Goal: Transaction & Acquisition: Register for event/course

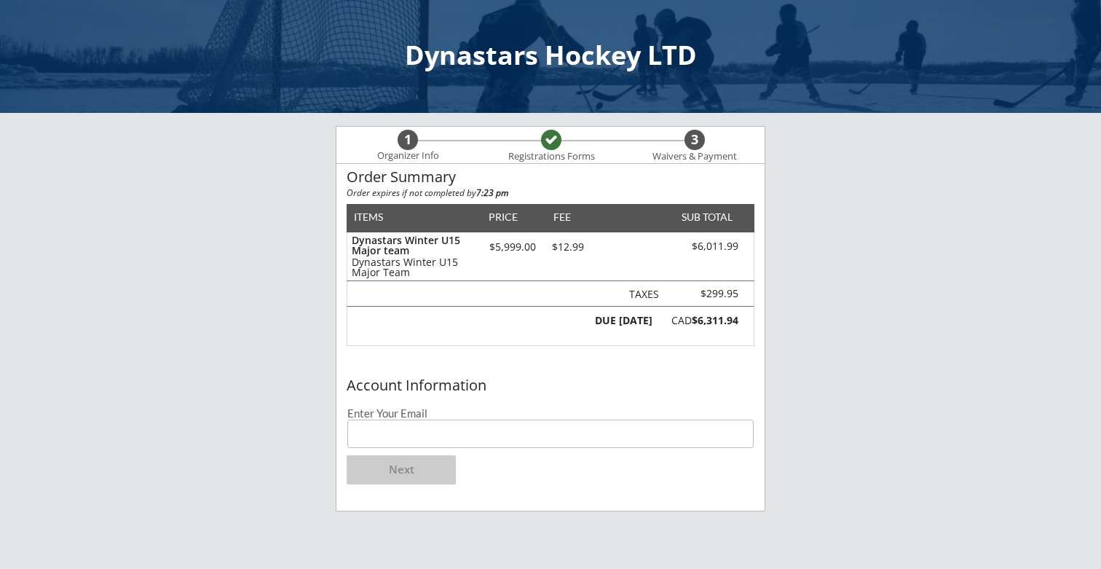
click at [385, 438] on input "email" at bounding box center [550, 433] width 406 height 28
type input "[EMAIL_ADDRESS][DOMAIN_NAME]"
click at [385, 469] on button "Next" at bounding box center [401, 469] width 109 height 29
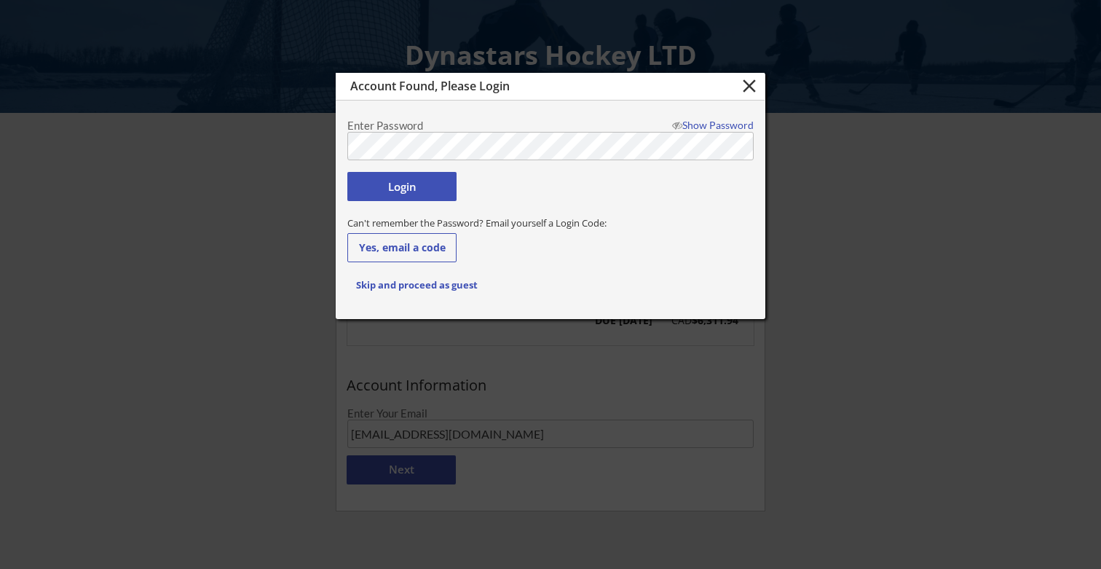
click at [281, 145] on div at bounding box center [550, 284] width 1101 height 569
click at [553, 253] on div "Can't remember the Password? Email yourself a Login Code: Yes, email a code" at bounding box center [550, 235] width 428 height 53
click at [433, 247] on button "Yes, email a code" at bounding box center [401, 247] width 109 height 29
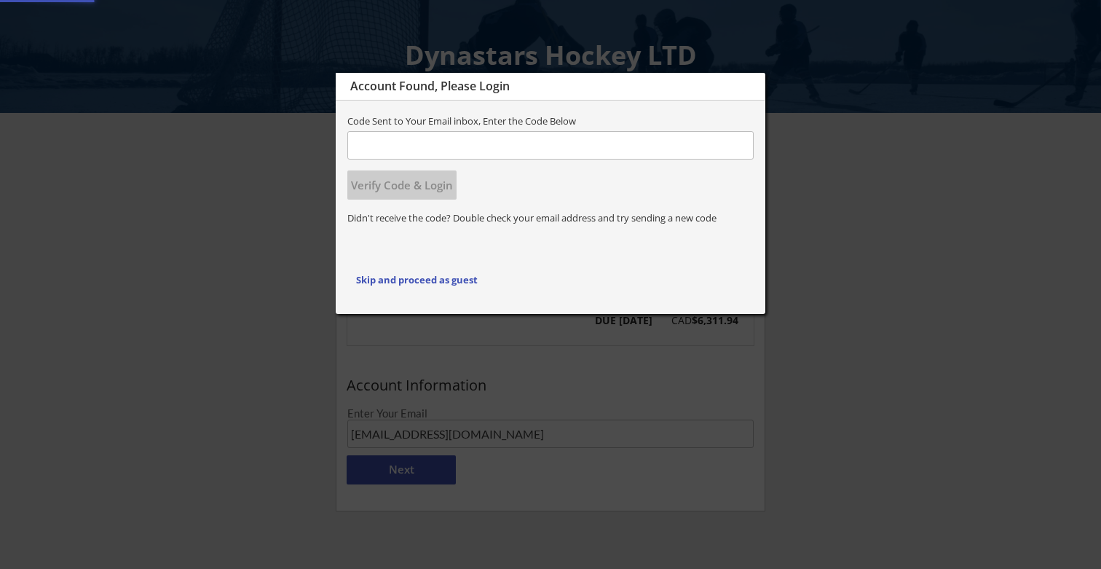
click at [481, 143] on input "input" at bounding box center [550, 145] width 406 height 28
click at [447, 154] on input "input" at bounding box center [550, 145] width 406 height 28
click at [445, 151] on input "input" at bounding box center [550, 145] width 406 height 28
paste input "218506"
type input "218506"
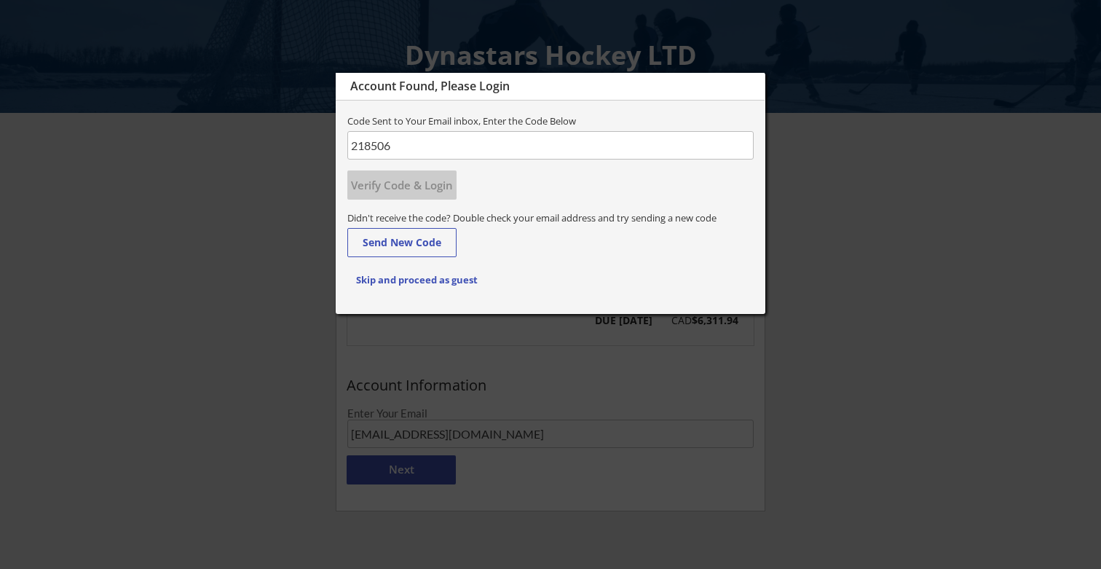
click at [411, 189] on button "Verify Code & Login" at bounding box center [401, 184] width 109 height 29
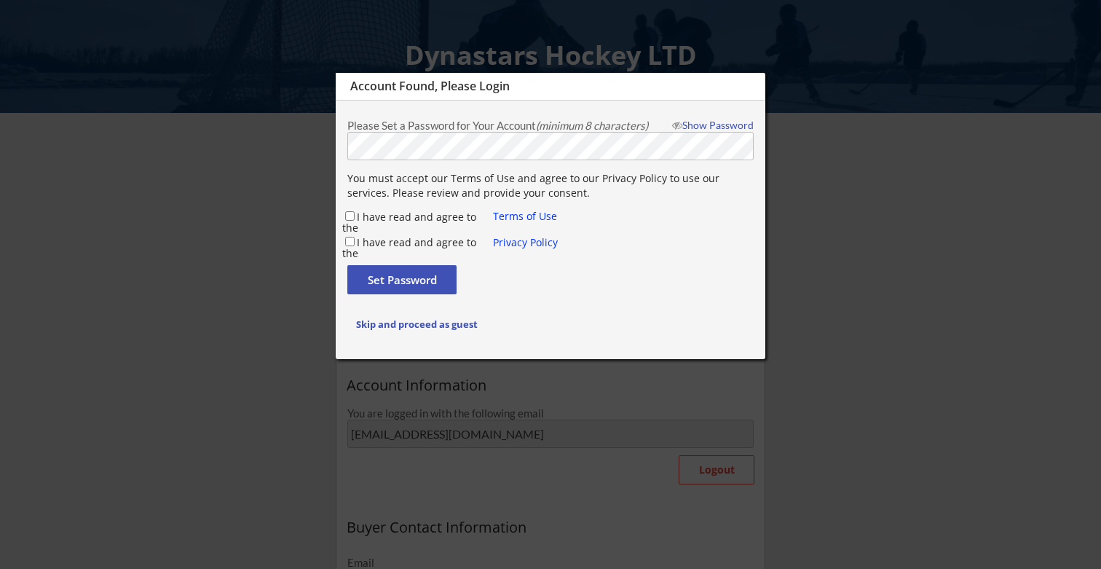
type input "[PERSON_NAME]"
click at [350, 215] on input "I have read and agree to the" at bounding box center [349, 215] width 9 height 9
checkbox input "true"
click at [349, 242] on input "I have read and agree to the" at bounding box center [349, 241] width 9 height 9
checkbox input "true"
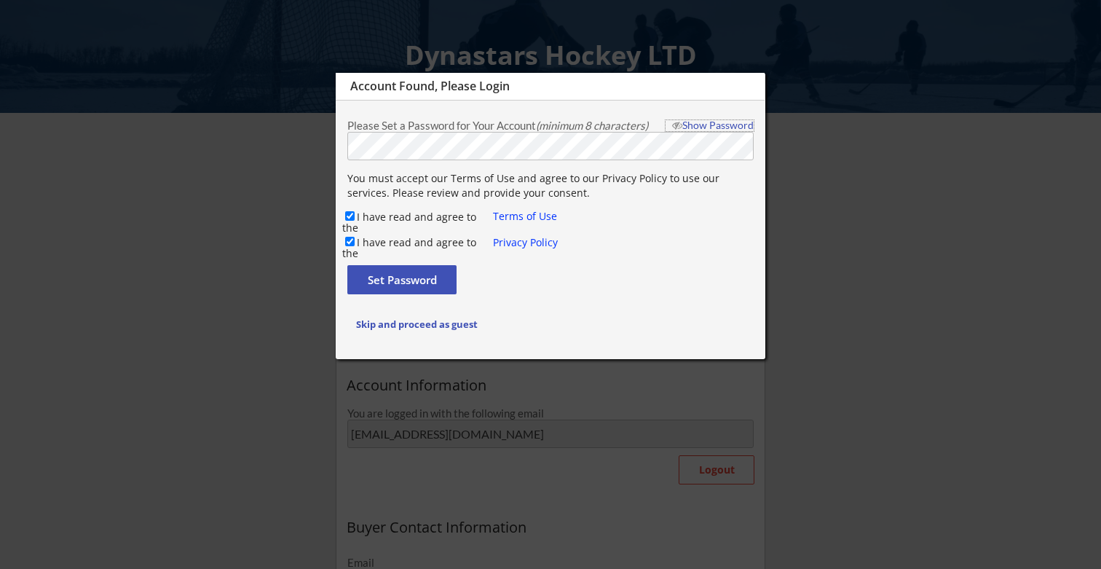
click at [711, 123] on div "Show Password" at bounding box center [710, 125] width 88 height 10
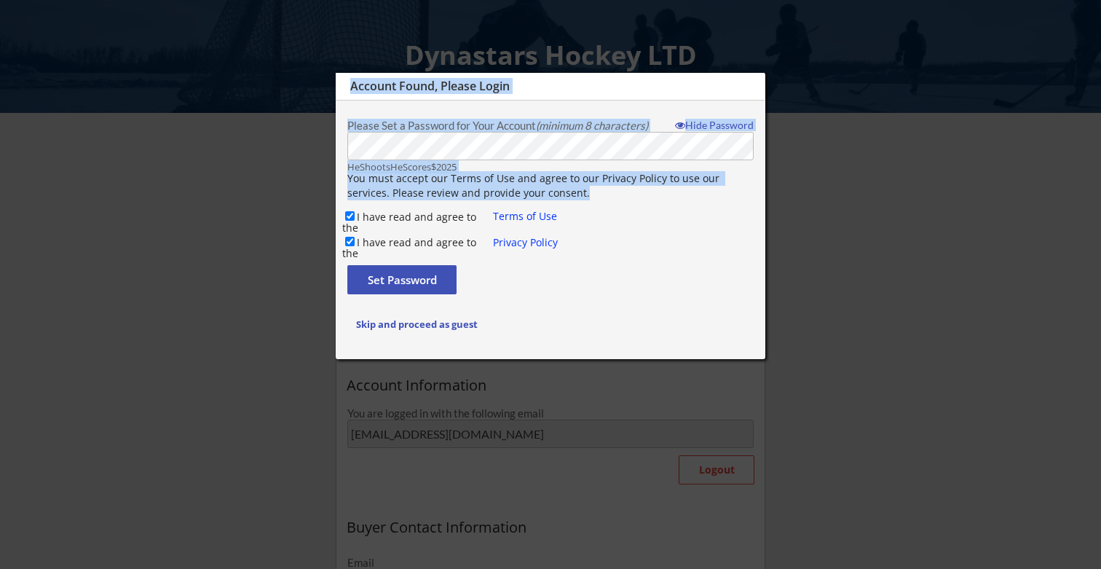
drag, startPoint x: 465, startPoint y: 170, endPoint x: 308, endPoint y: 170, distance: 156.6
click at [308, 170] on body "Dynastars Hockey LTD 1 Organizer Info Registrations Forms 3 Waivers & Payment O…" at bounding box center [550, 284] width 1101 height 569
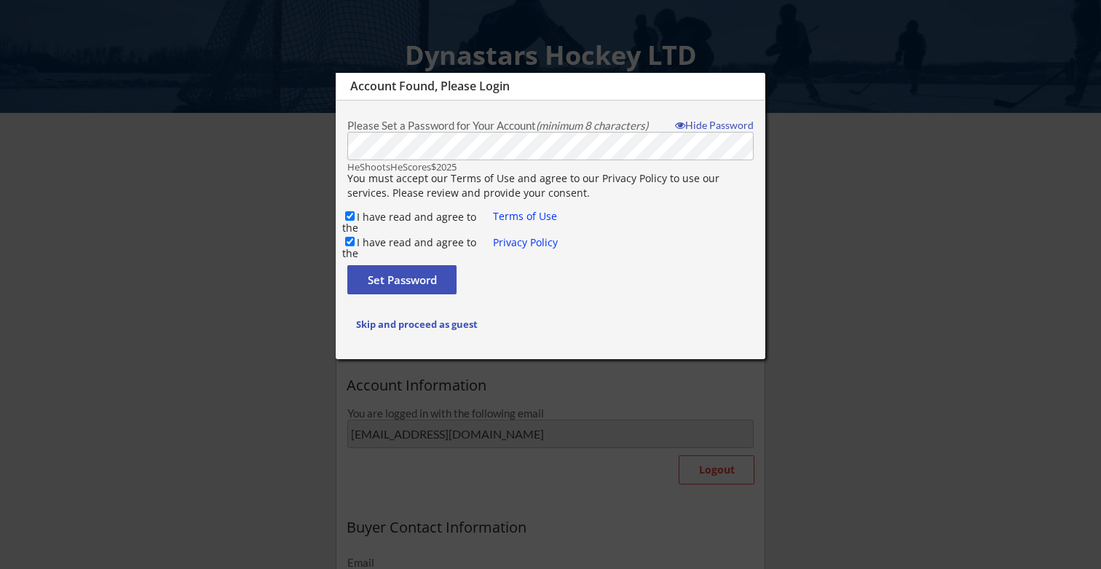
click at [393, 278] on button "Set Password" at bounding box center [401, 279] width 109 height 29
type input "[EMAIL_ADDRESS][DOMAIN_NAME]"
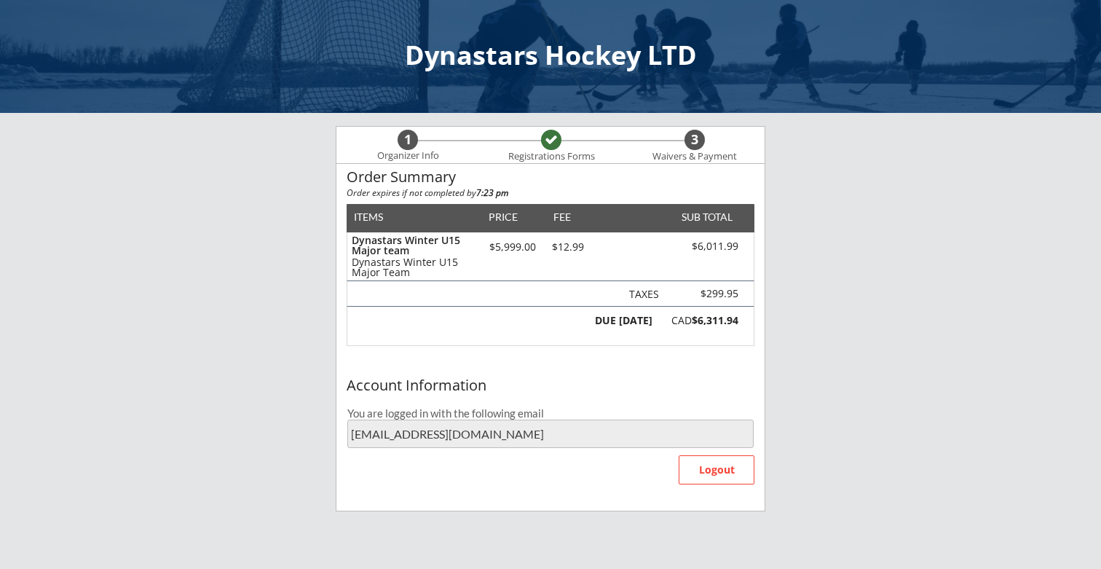
click at [762, 352] on div "Order Summary Order expires if not completed by 7:23 pm ITEMS PRICE FEE SUB TOT…" at bounding box center [550, 268] width 428 height 208
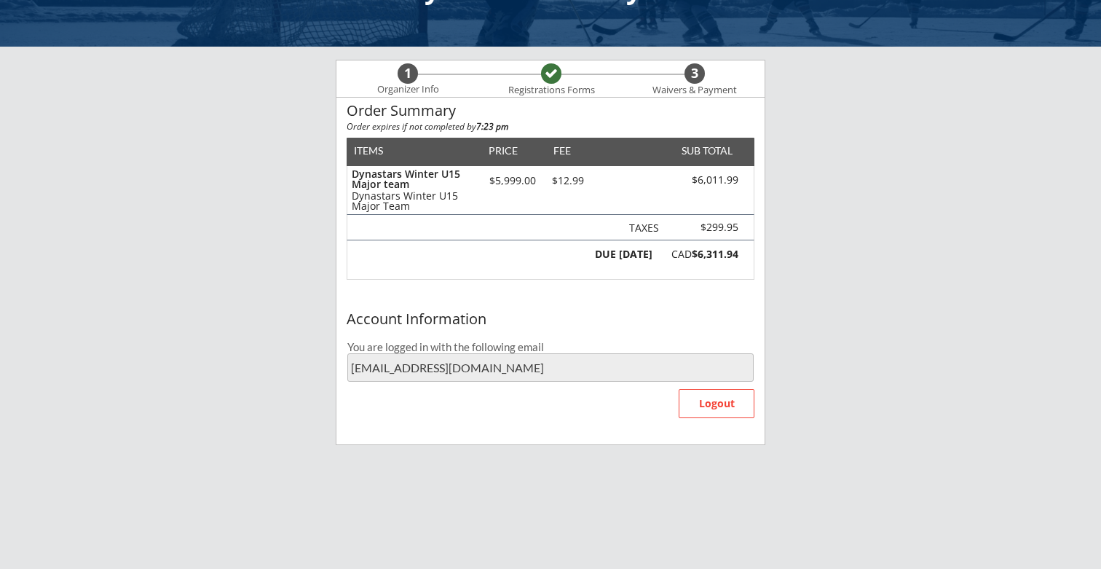
scroll to position [52, 0]
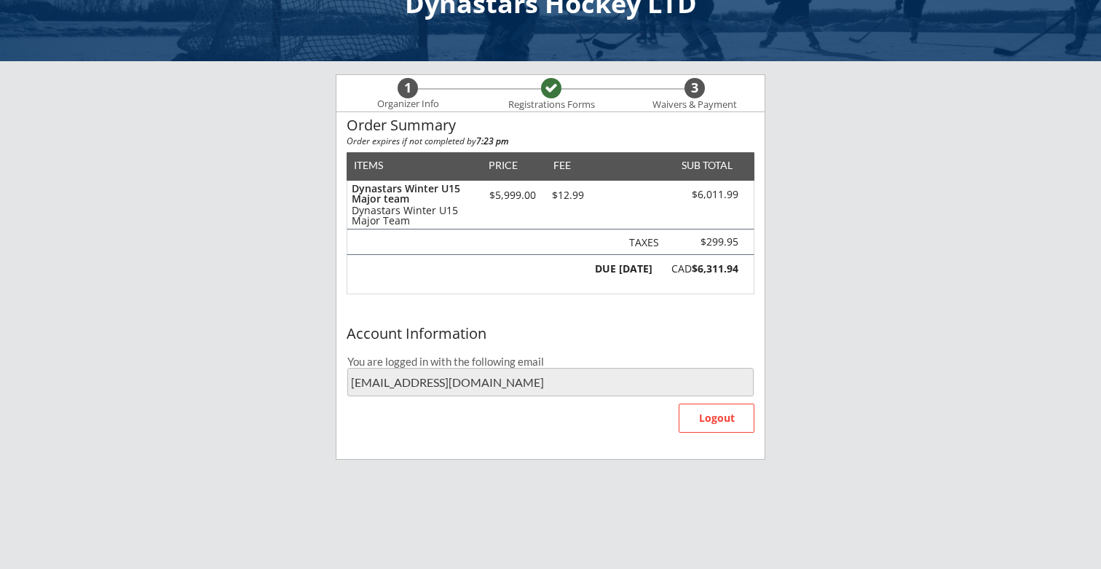
click at [725, 271] on strong "$6,311.94" at bounding box center [715, 268] width 47 height 14
click at [695, 90] on div "3" at bounding box center [695, 88] width 20 height 16
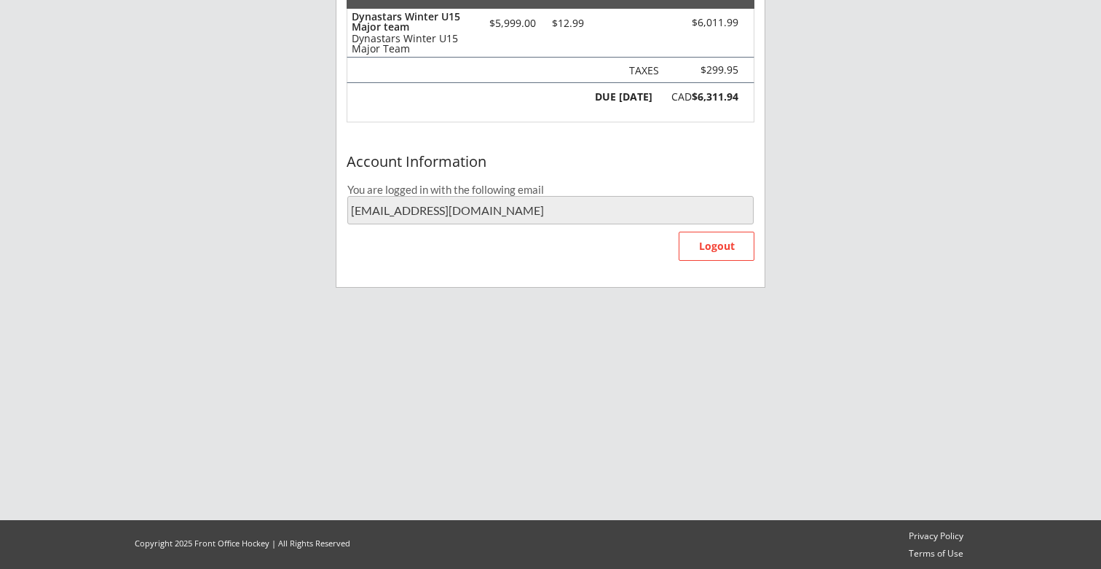
scroll to position [0, 0]
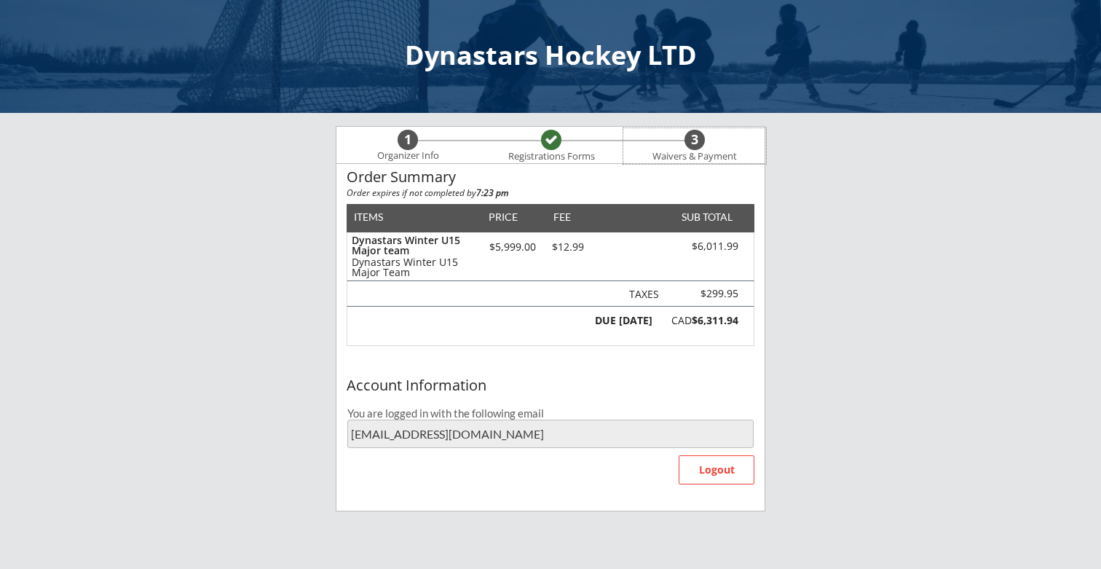
click at [602, 158] on div "Registrations Forms" at bounding box center [551, 146] width 143 height 36
click at [430, 145] on div "1 Organizer Info" at bounding box center [407, 146] width 143 height 36
click at [564, 153] on div "Registrations Forms" at bounding box center [551, 157] width 100 height 12
click at [673, 151] on div "Waivers & Payment" at bounding box center [694, 157] width 100 height 12
click at [709, 151] on div "Waivers & Payment" at bounding box center [694, 157] width 100 height 12
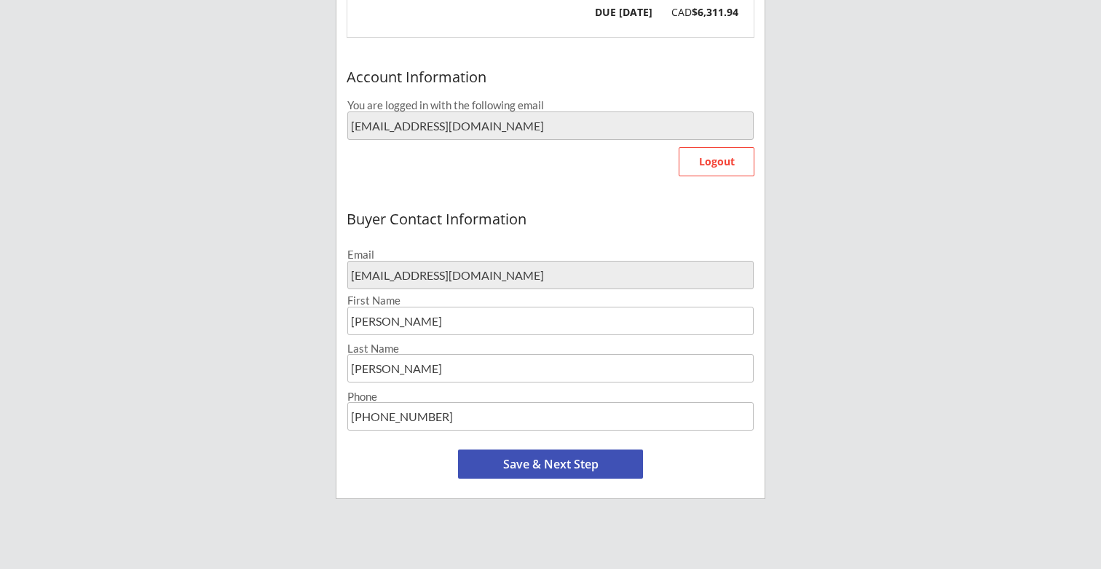
scroll to position [310, 0]
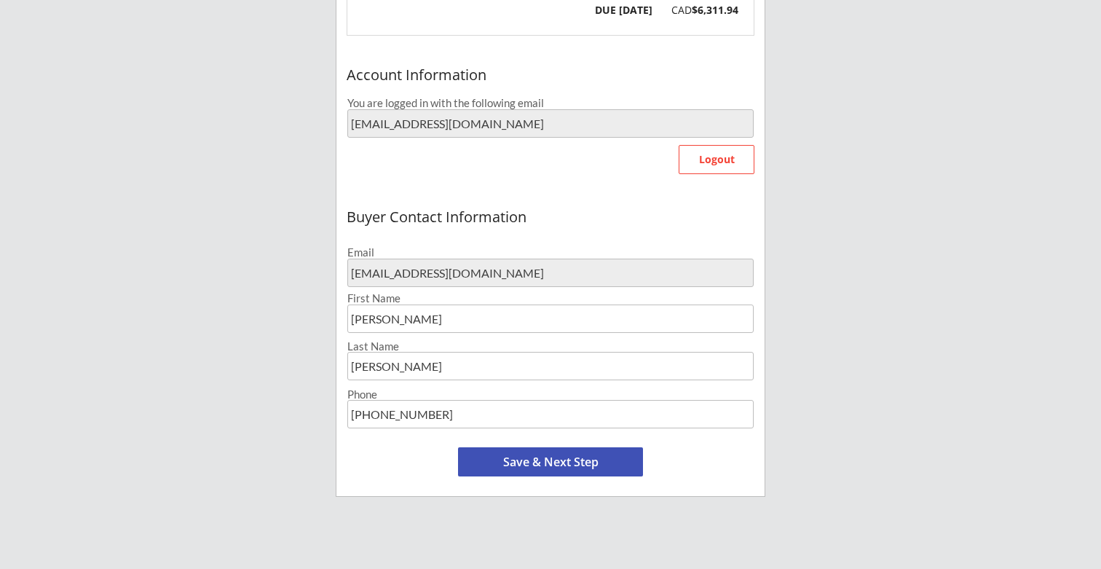
click at [533, 468] on button "Save & Next Step" at bounding box center [550, 461] width 185 height 29
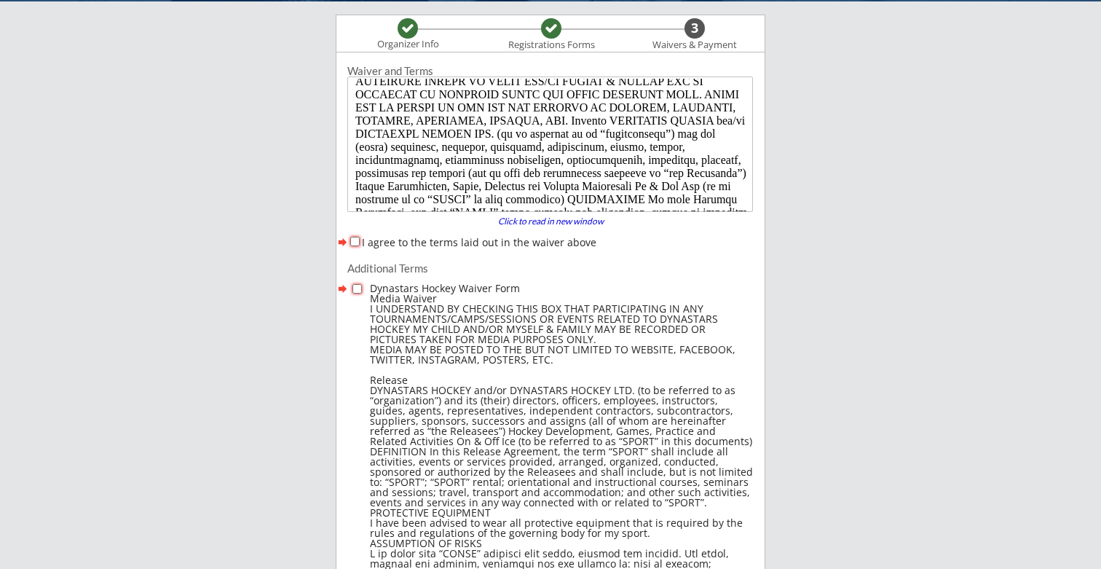
scroll to position [59, 0]
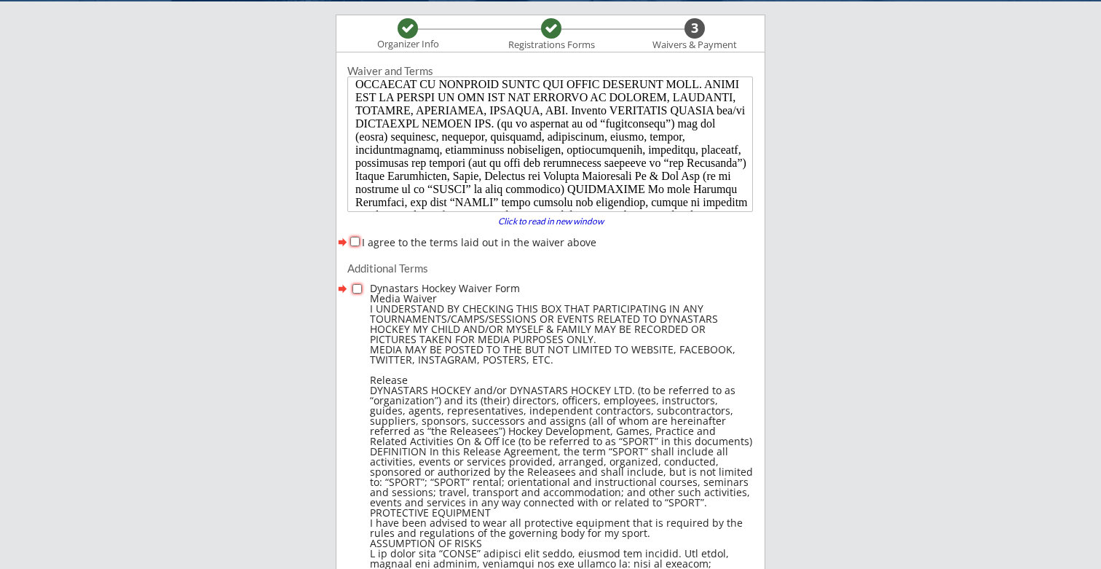
click at [364, 240] on label "I agree to the terms laid out in the waiver above" at bounding box center [479, 242] width 234 height 14
click at [360, 240] on input "I agree to the terms laid out in the waiver above" at bounding box center [354, 241] width 9 height 9
checkbox input "true"
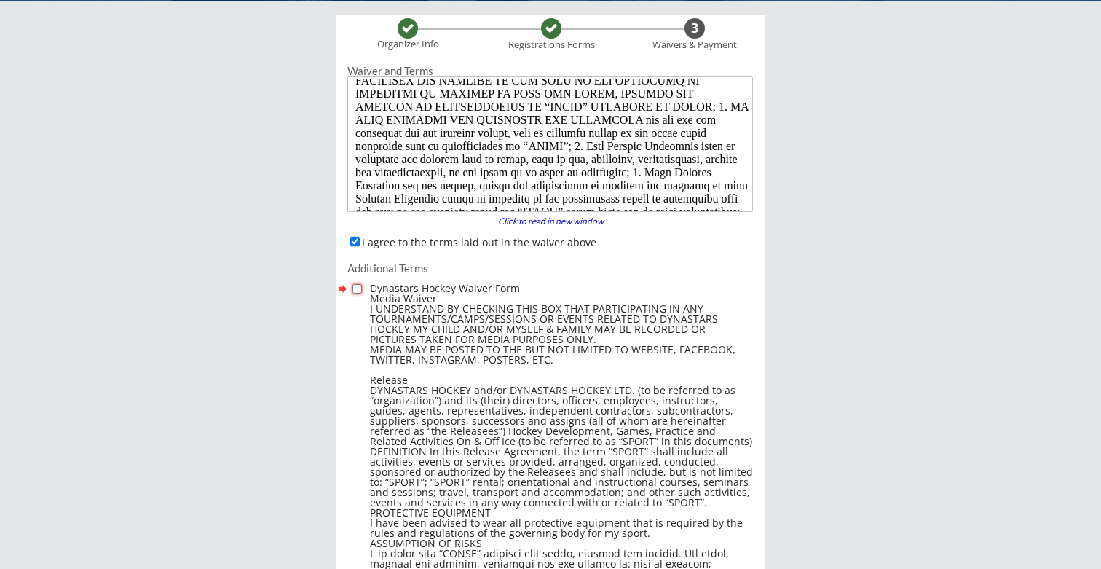
scroll to position [940, 0]
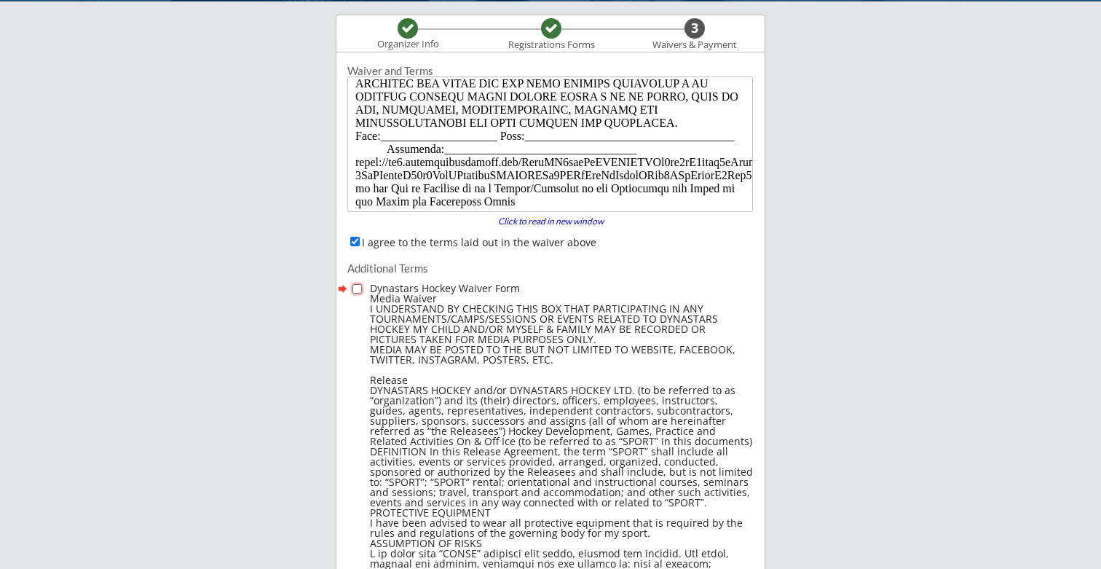
click at [353, 286] on input "checkbox" at bounding box center [356, 288] width 9 height 9
checkbox input "true"
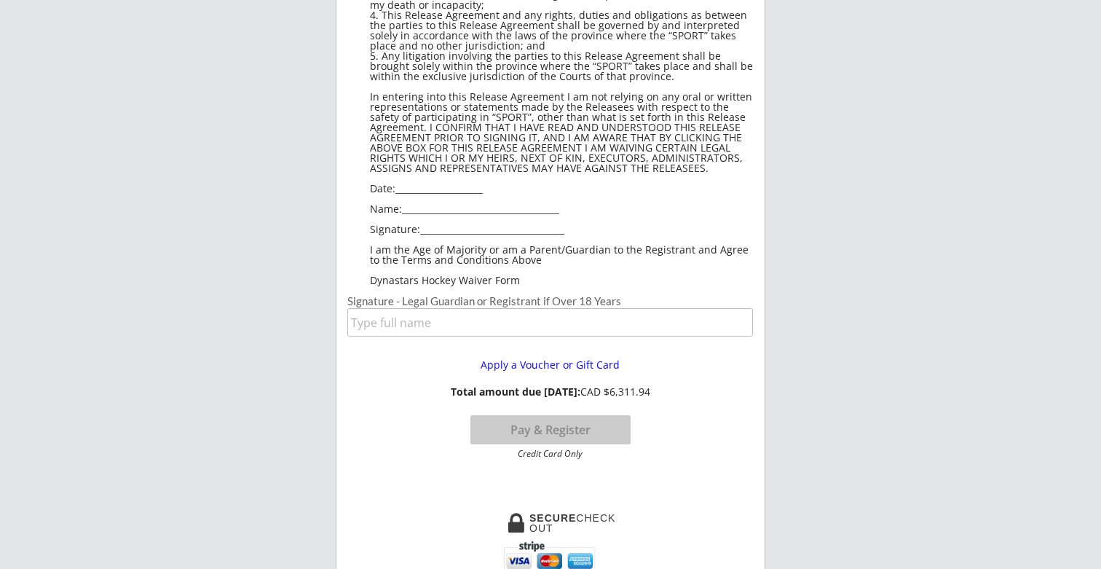
scroll to position [1130, 0]
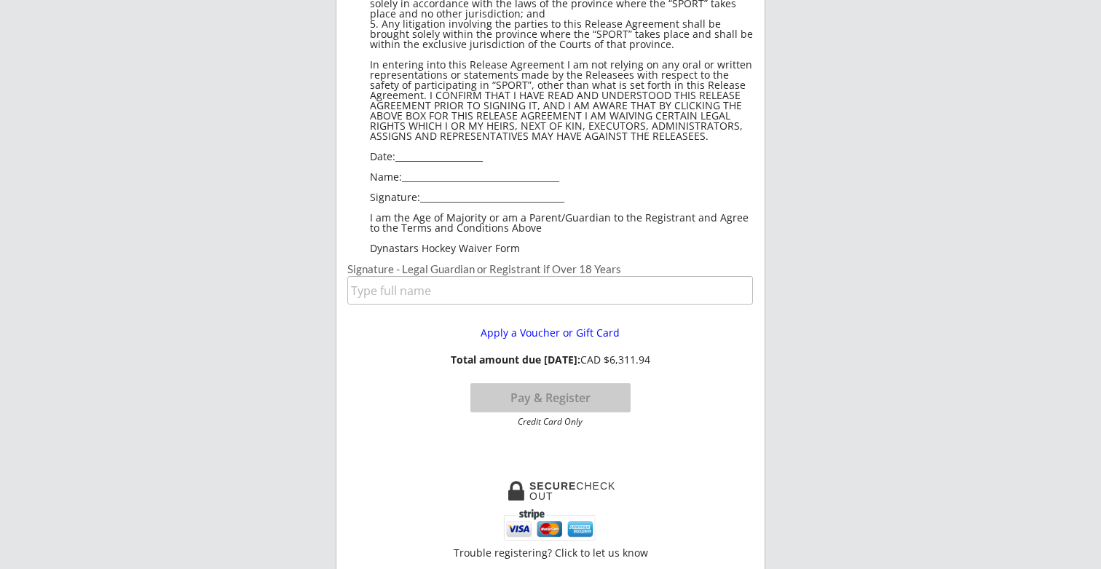
click at [430, 290] on input "input" at bounding box center [550, 290] width 406 height 28
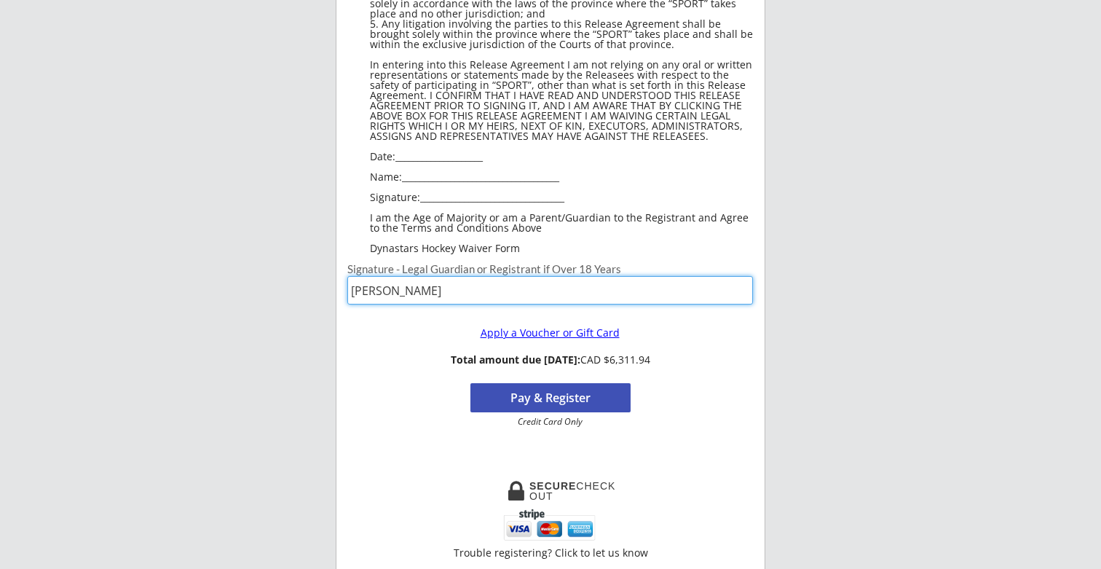
type input "Jason Haughey"
click at [526, 329] on div "Apply a Voucher or Gift Card" at bounding box center [550, 333] width 188 height 10
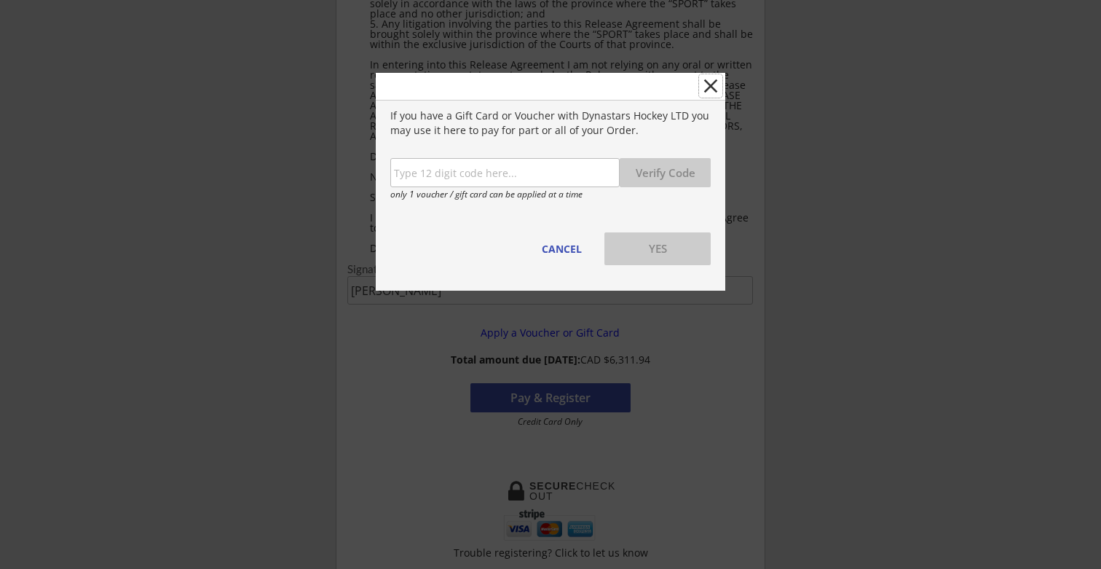
click at [706, 90] on button "close" at bounding box center [710, 85] width 23 height 23
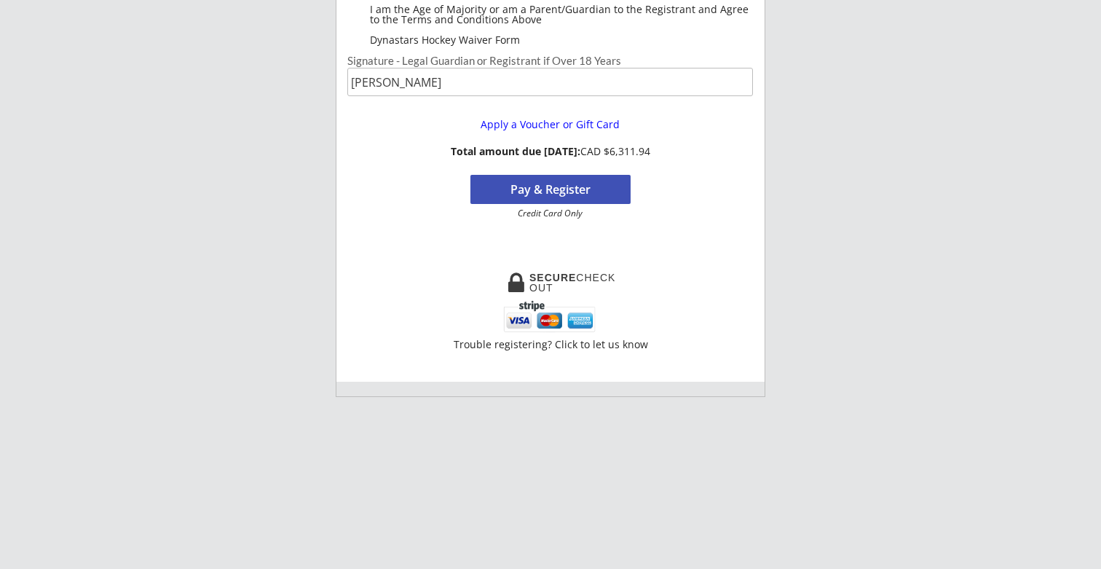
scroll to position [1317, 0]
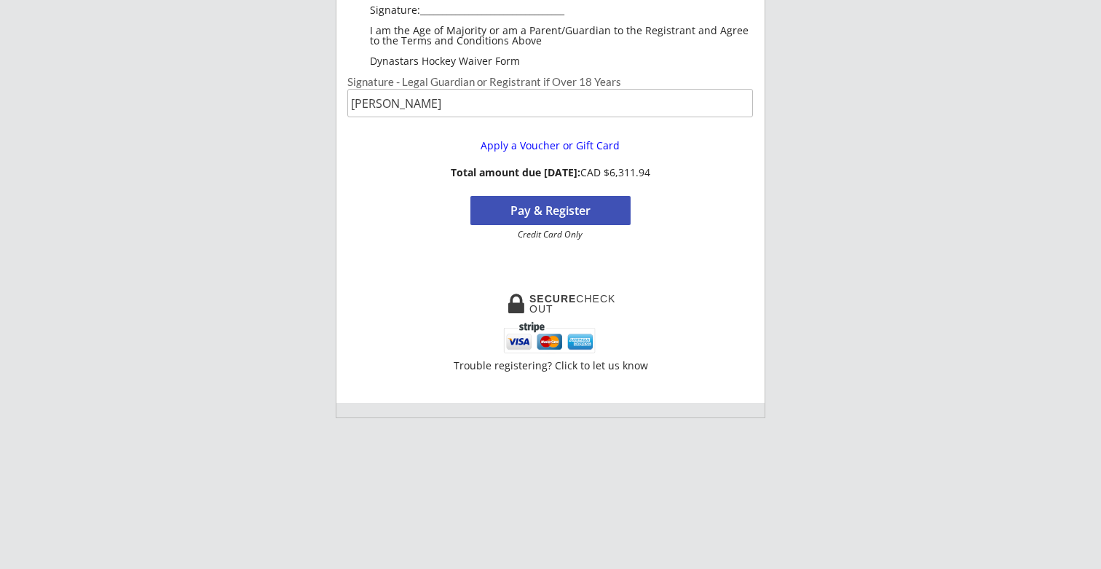
click at [551, 211] on button "Pay & Register" at bounding box center [550, 210] width 160 height 29
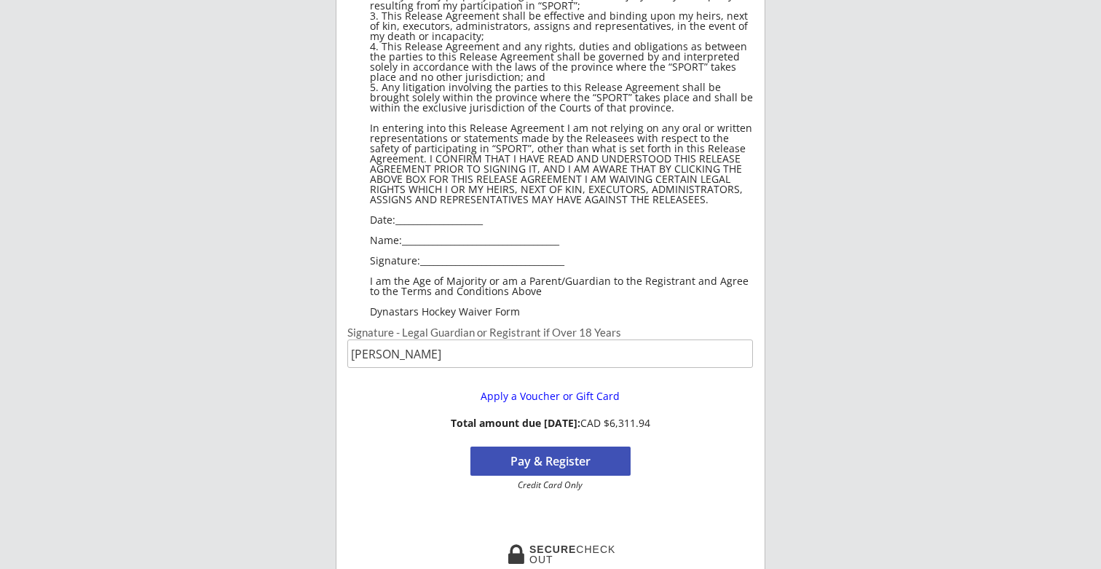
scroll to position [1079, 0]
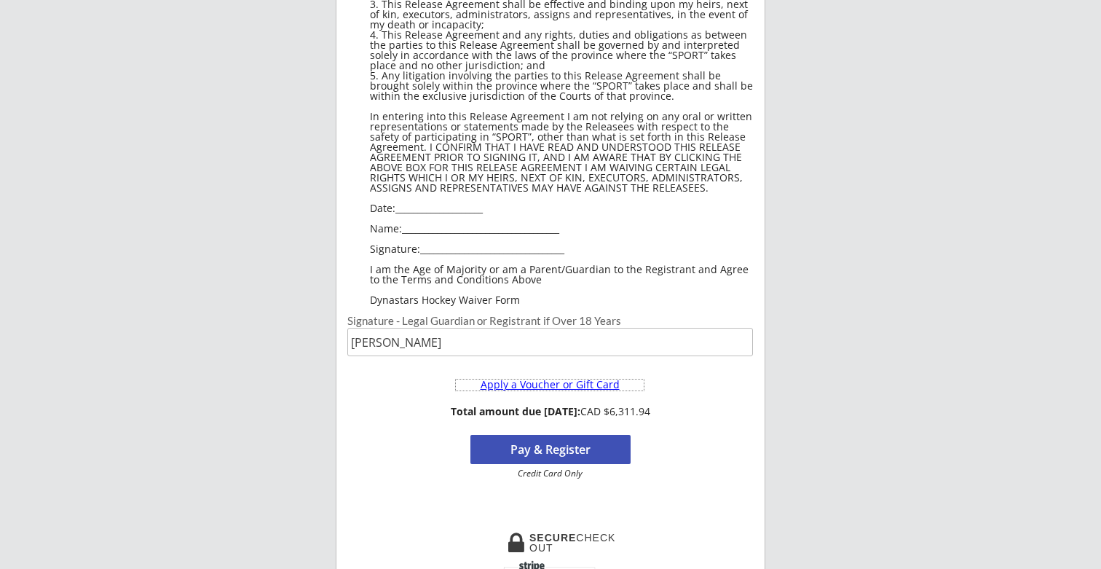
click at [543, 388] on div "Apply a Voucher or Gift Card" at bounding box center [550, 384] width 188 height 10
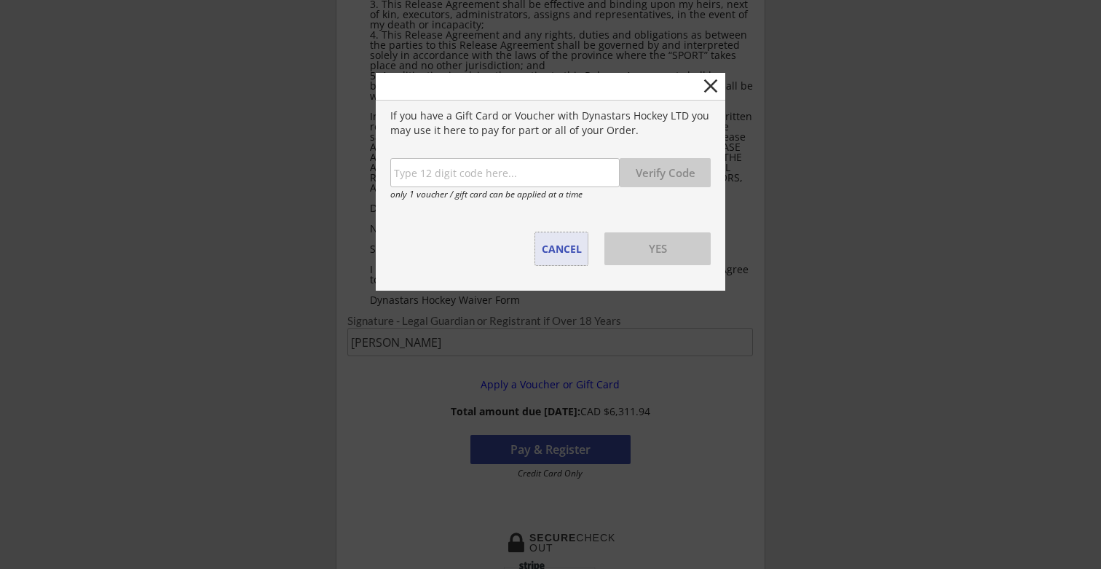
click at [559, 242] on button "CANCEL" at bounding box center [561, 248] width 52 height 33
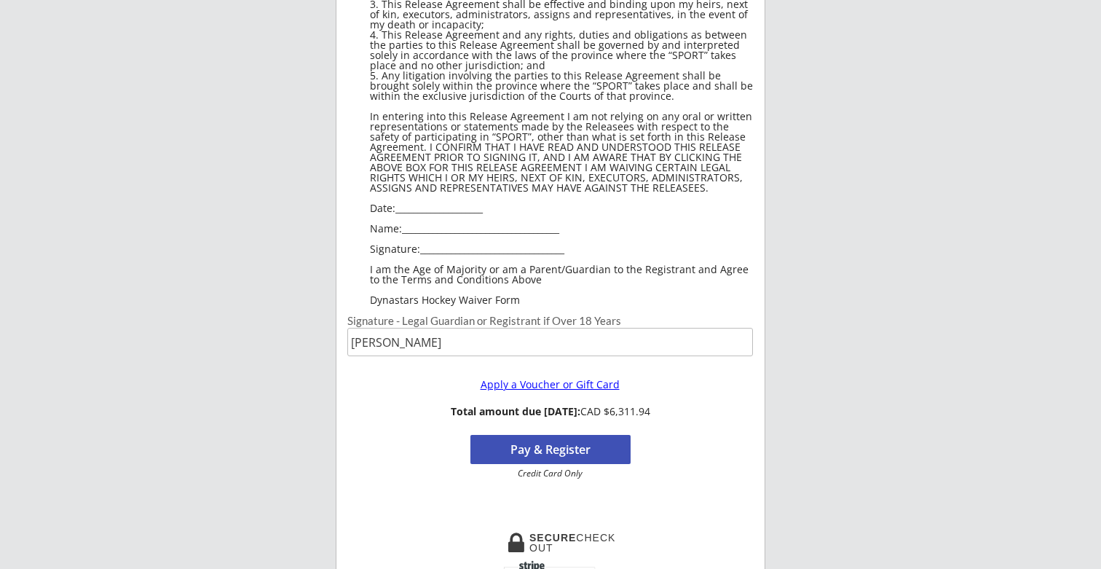
click at [545, 387] on div "Apply a Voucher or Gift Card" at bounding box center [550, 384] width 188 height 10
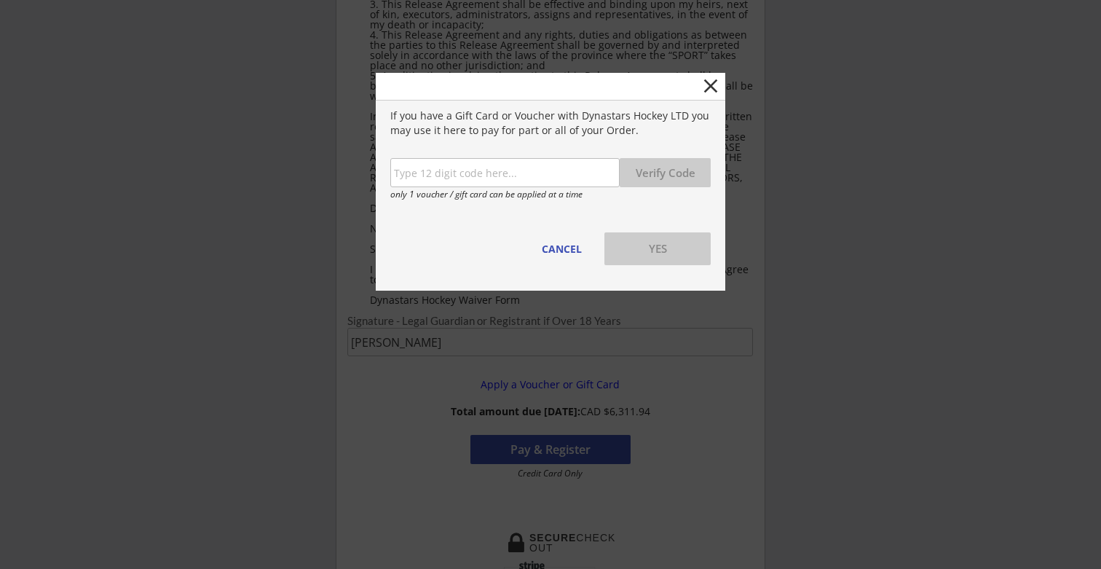
click at [510, 181] on input "input" at bounding box center [504, 172] width 229 height 29
paste input "d8f34"
type input "d8f34"
click at [676, 169] on button "Verify Code" at bounding box center [665, 172] width 91 height 29
drag, startPoint x: 479, startPoint y: 180, endPoint x: 301, endPoint y: 159, distance: 178.9
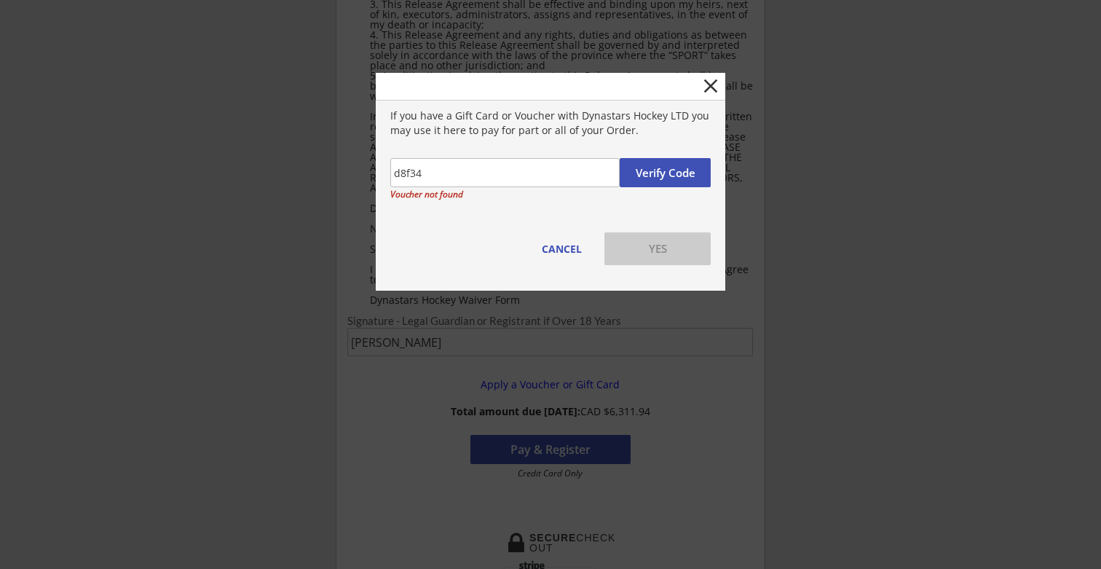
click at [566, 245] on button "CANCEL" at bounding box center [561, 248] width 52 height 33
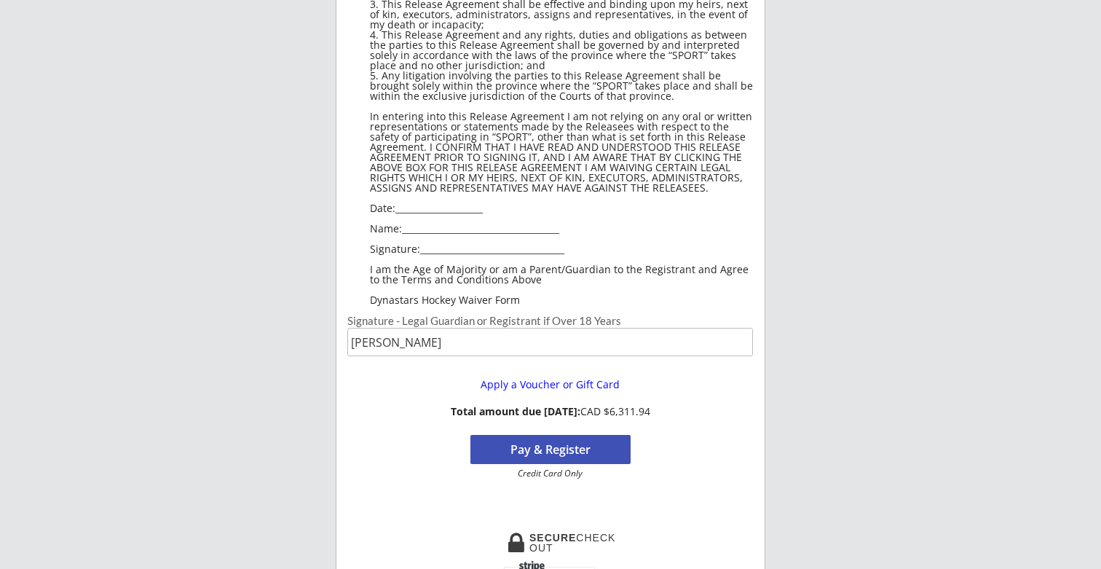
click at [568, 451] on button "Pay & Register" at bounding box center [550, 449] width 160 height 29
click at [505, 457] on button "Pay & Register" at bounding box center [550, 449] width 160 height 29
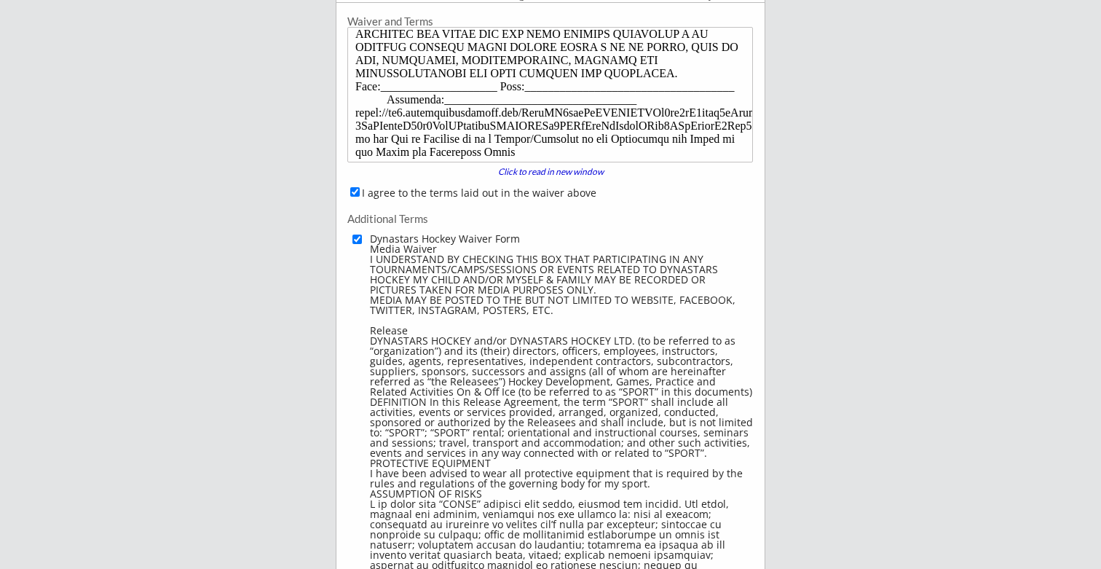
scroll to position [0, 0]
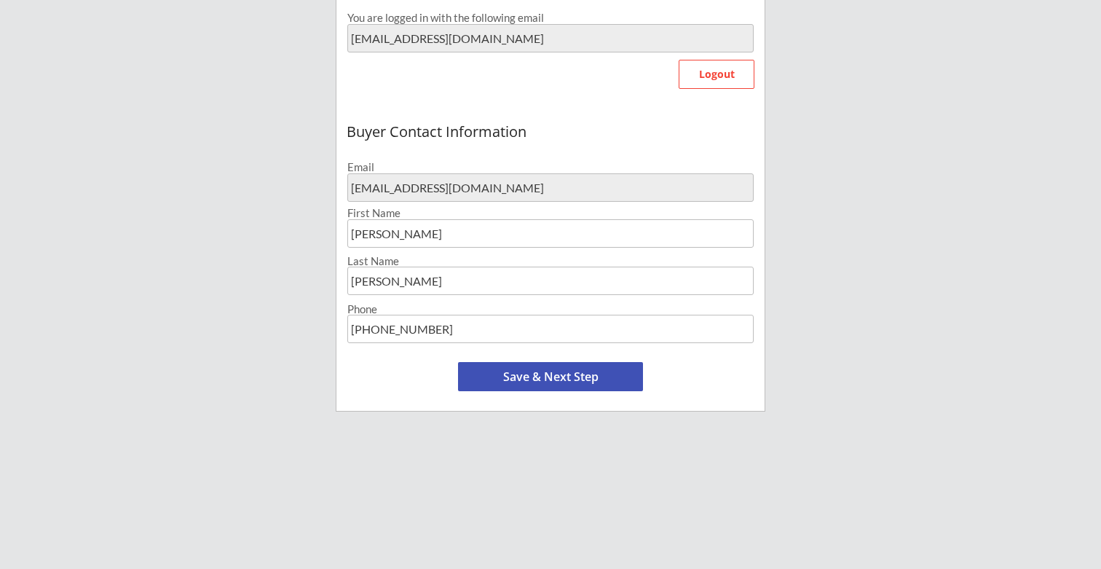
scroll to position [397, 0]
click at [387, 240] on input "input" at bounding box center [550, 232] width 406 height 28
drag, startPoint x: 389, startPoint y: 239, endPoint x: 246, endPoint y: 218, distance: 144.2
click at [246, 218] on div "Dynastars Hockey LTD Organizer Info Registrations Forms 3 Waivers & Payment Ord…" at bounding box center [550, 147] width 1101 height 1089
type input "[PERSON_NAME]"
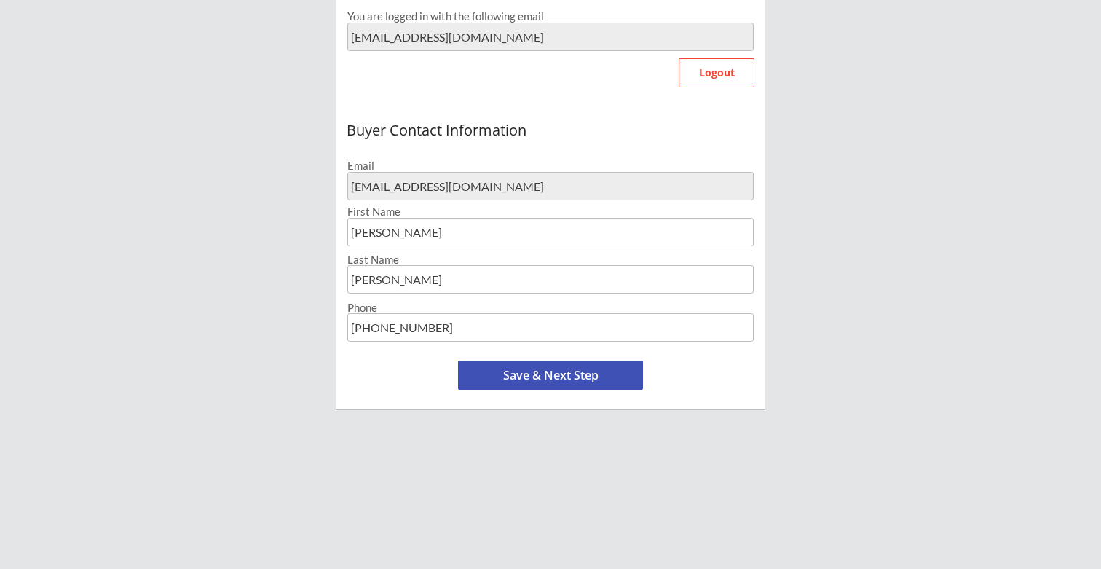
drag, startPoint x: 451, startPoint y: 330, endPoint x: 50, endPoint y: 229, distance: 413.6
click at [50, 229] on div "Dynastars Hockey LTD Organizer Info Registrations Forms 3 Waivers & Payment Ord…" at bounding box center [550, 147] width 1101 height 1089
type input "[PHONE_NUMBER]"
click at [512, 379] on button "Save & Next Step" at bounding box center [550, 374] width 185 height 29
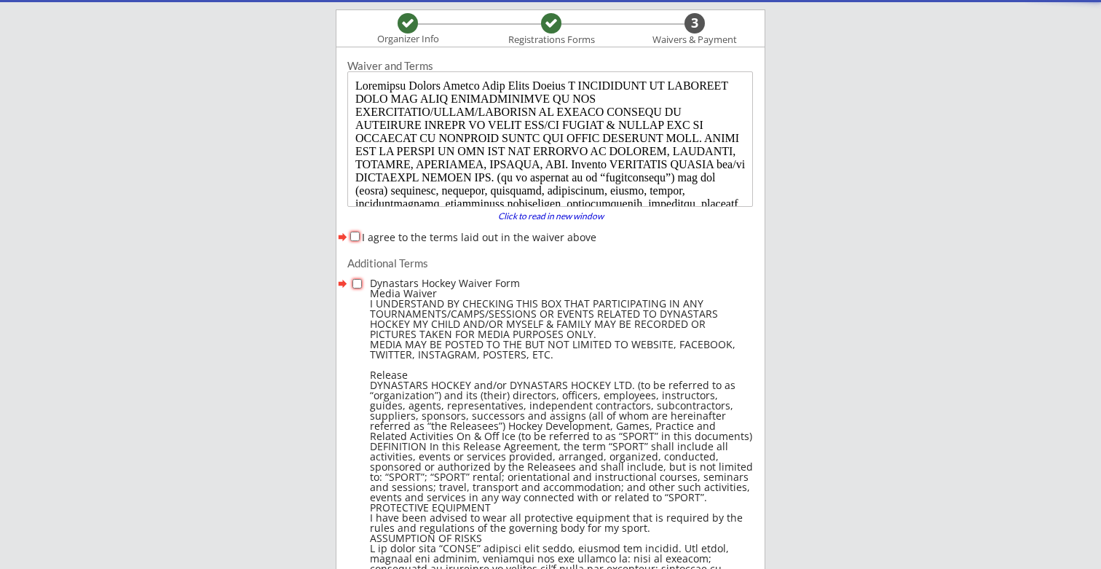
scroll to position [111, 0]
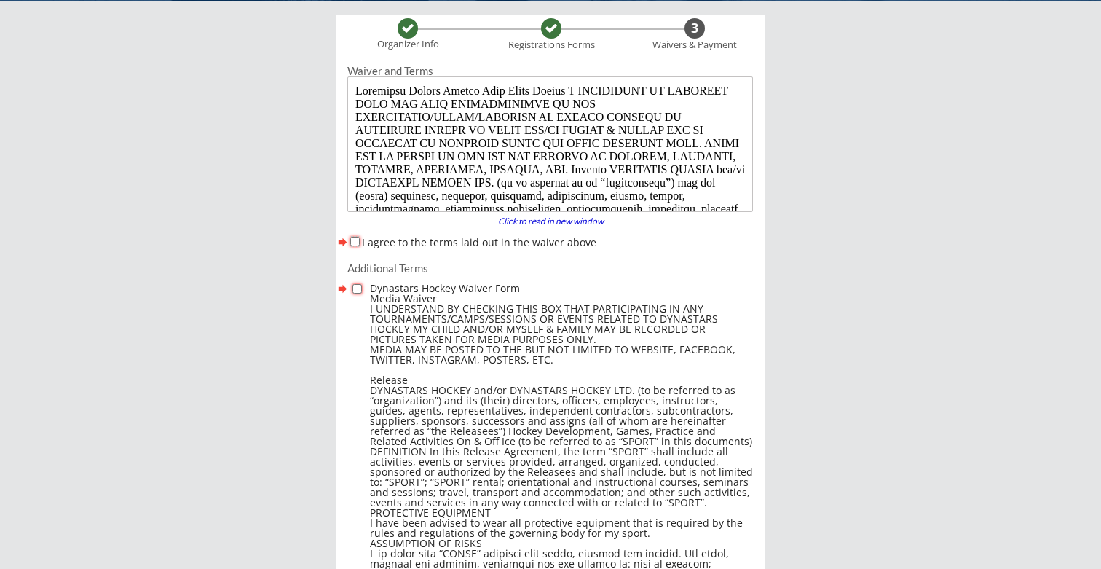
click at [353, 238] on input "I agree to the terms laid out in the waiver above" at bounding box center [354, 241] width 9 height 9
checkbox input "true"
click at [358, 288] on input "checkbox" at bounding box center [356, 288] width 9 height 9
checkbox input "true"
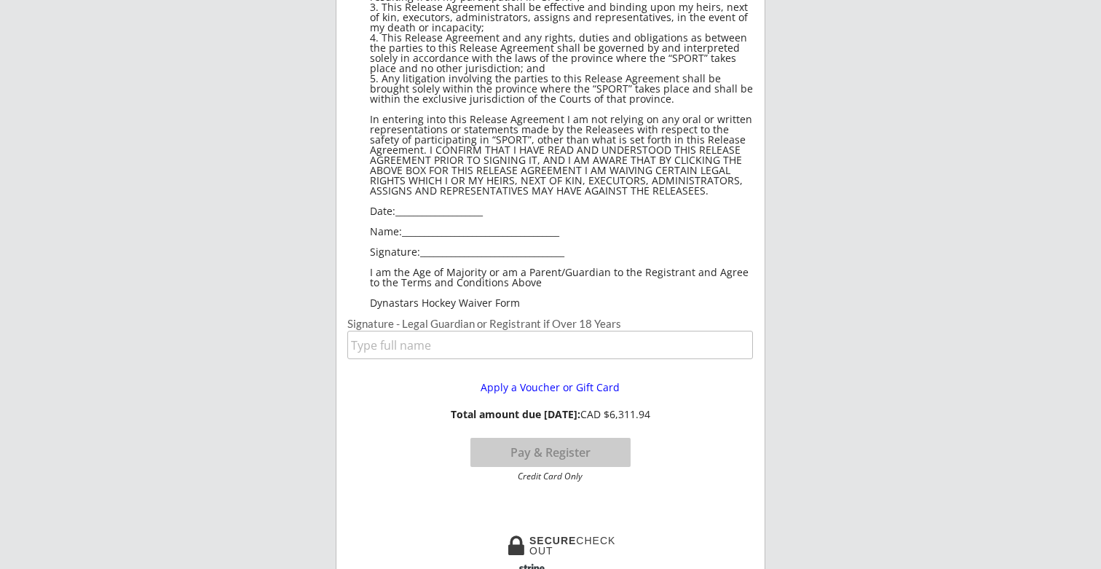
scroll to position [1079, 0]
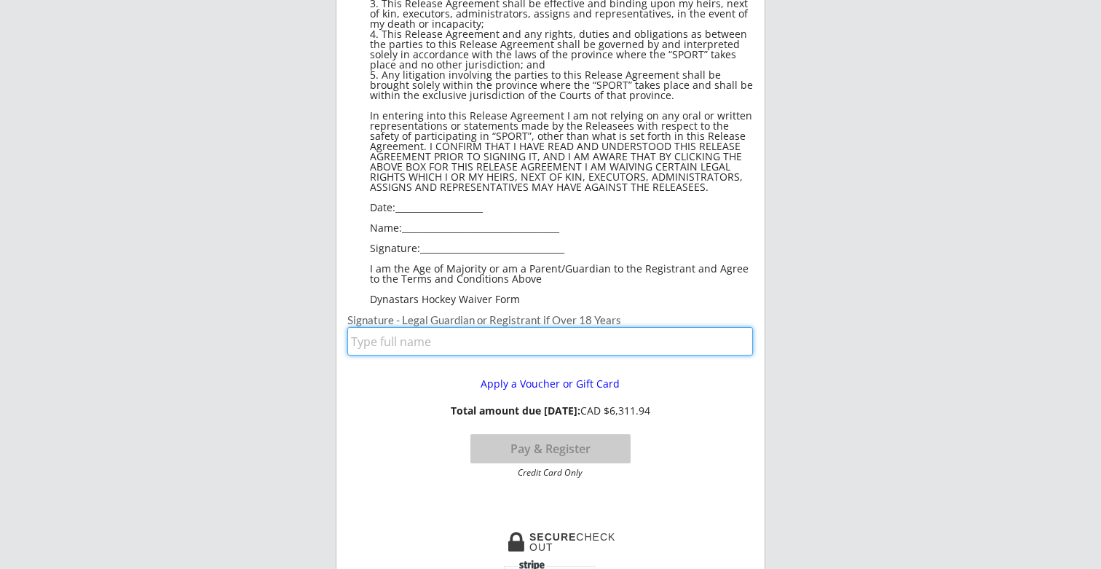
click at [476, 347] on input "input" at bounding box center [550, 341] width 406 height 28
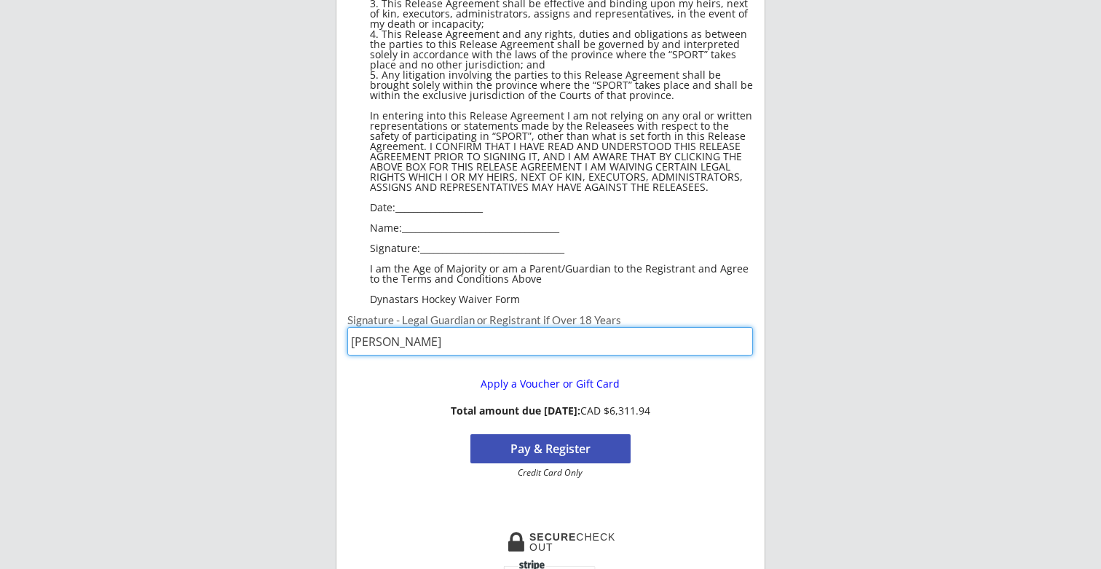
type input "[PERSON_NAME]"
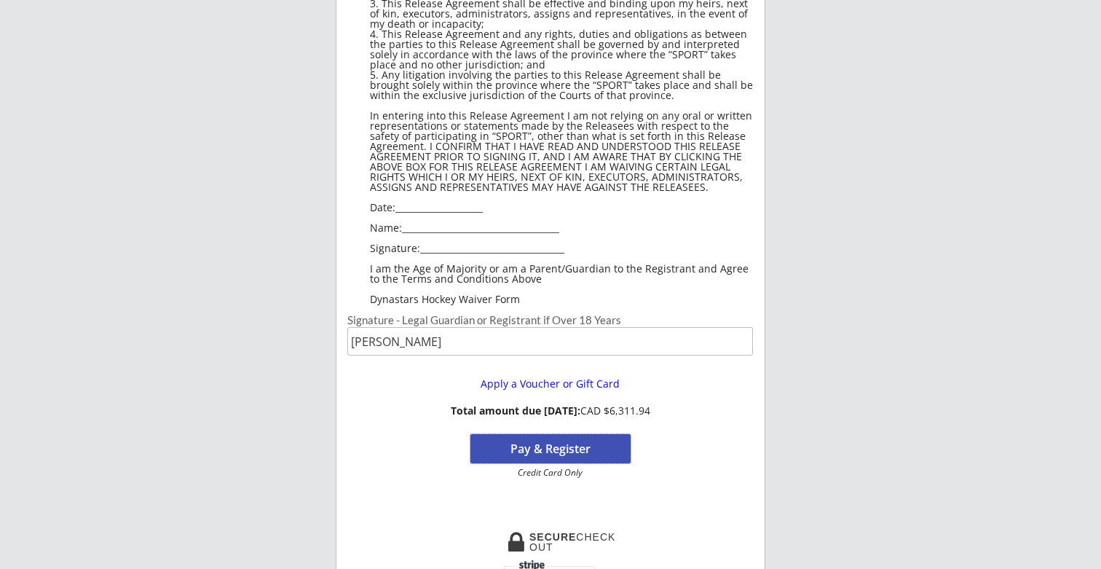
click at [556, 452] on button "Pay & Register" at bounding box center [550, 448] width 160 height 29
